Goal: Navigation & Orientation: Find specific page/section

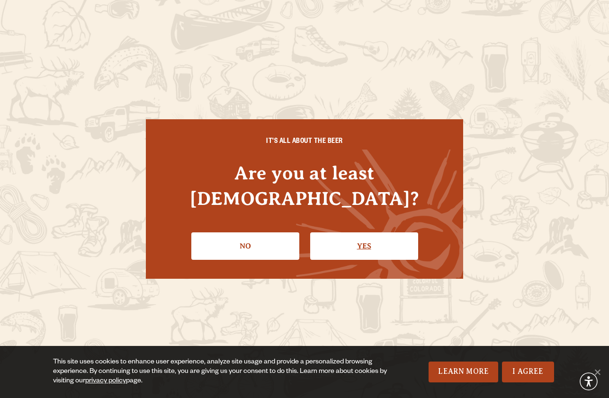
click at [346, 232] on link "Yes" at bounding box center [364, 245] width 108 height 27
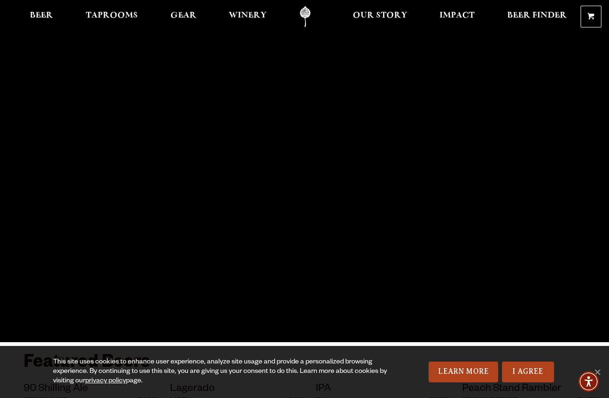
click at [62, 22] on ul "Beer Taprooms Gear Winery Our Story Impact Beer Finder Menu Menu" at bounding box center [298, 16] width 549 height 21
click at [50, 16] on span "Beer" at bounding box center [41, 16] width 23 height 8
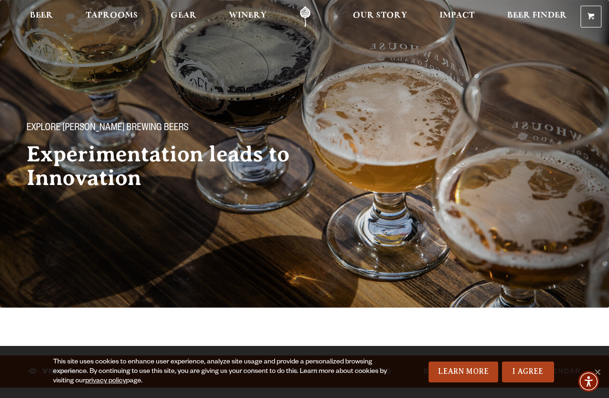
click at [305, 12] on link "Odell Home" at bounding box center [305, 16] width 36 height 21
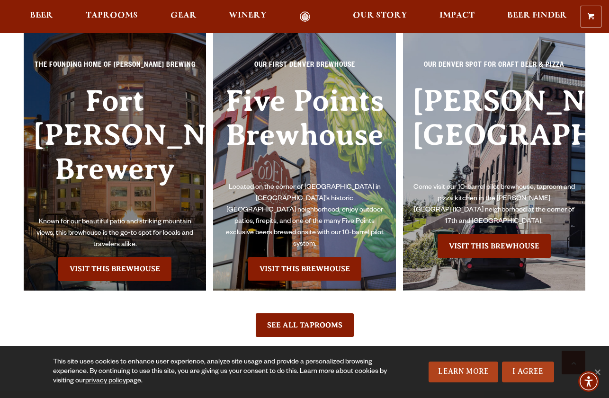
scroll to position [2001, 0]
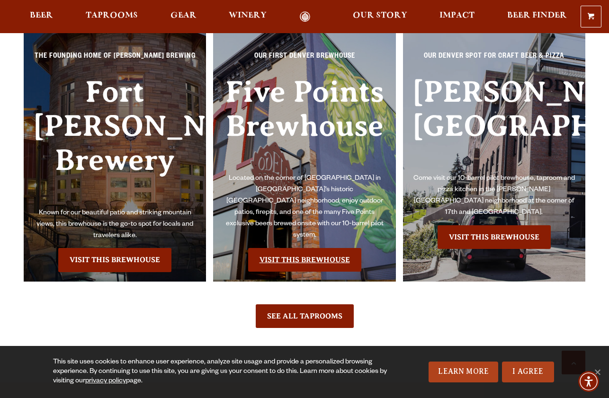
click at [323, 272] on link "Visit this Brewhouse" at bounding box center [304, 260] width 113 height 24
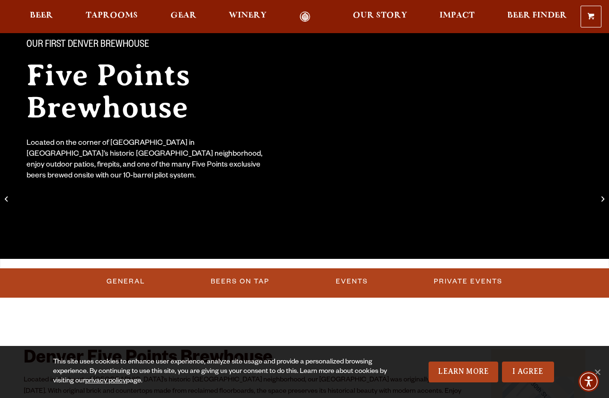
scroll to position [36, 0]
